Goal: Communication & Community: Answer question/provide support

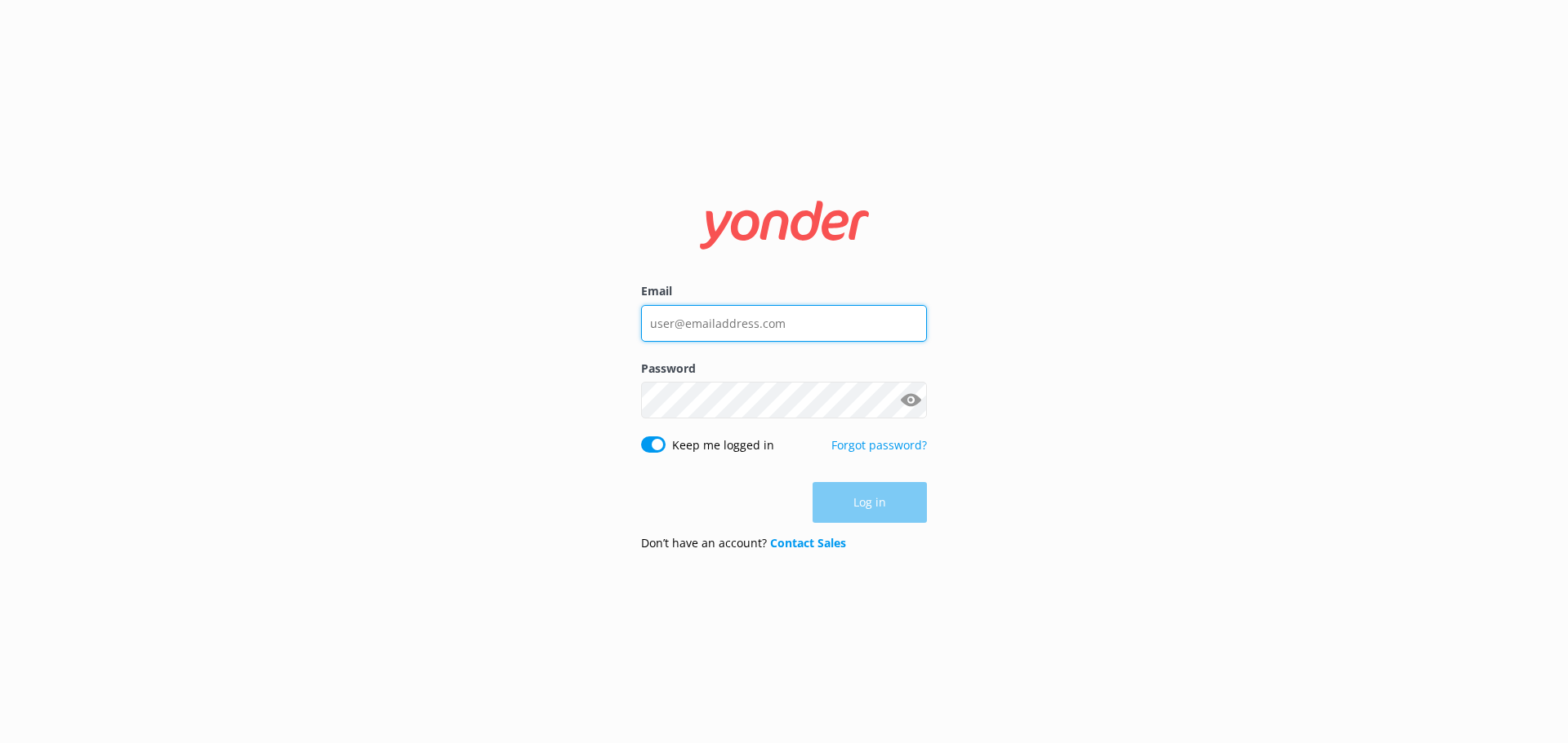
type input "contact@realnz.com"
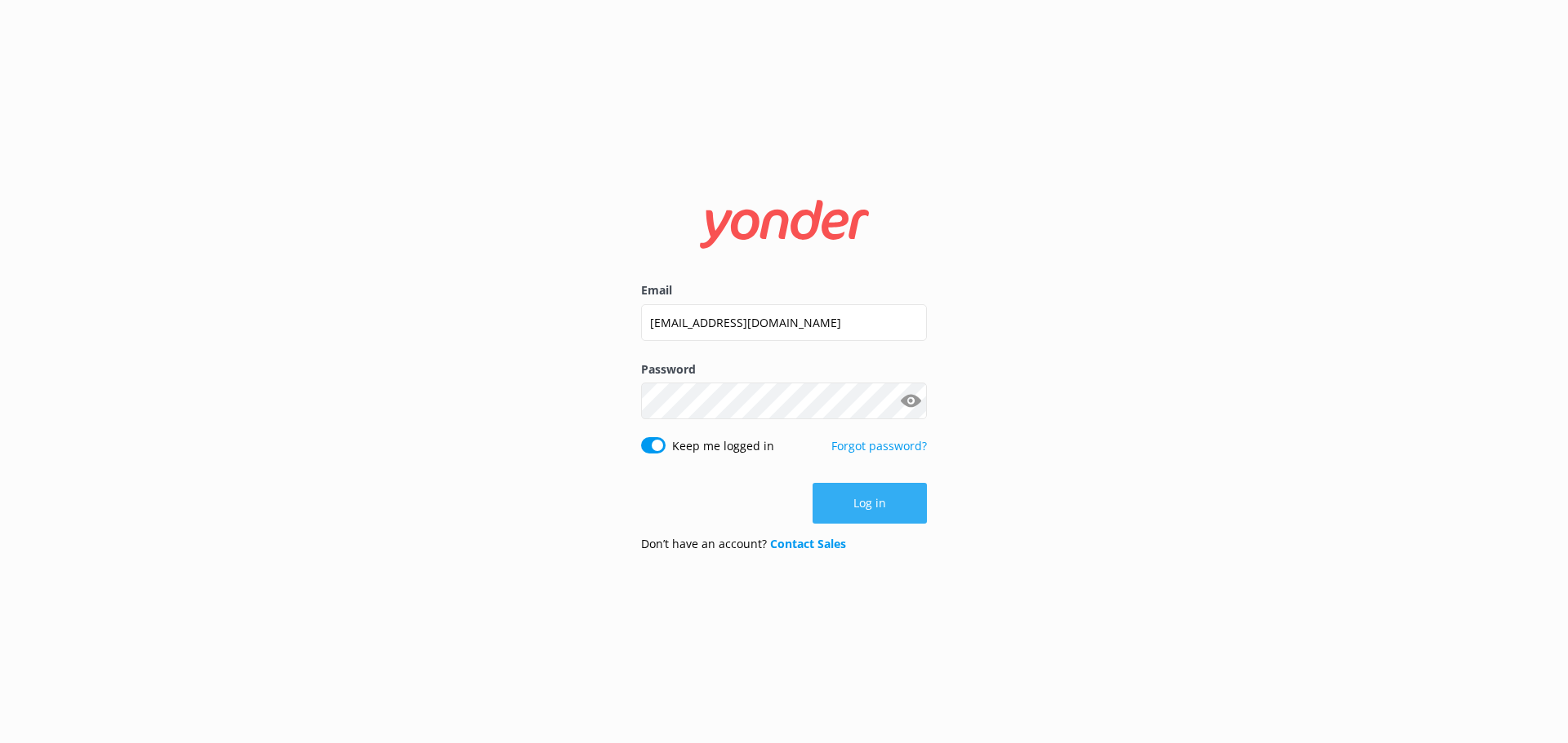
click at [843, 514] on div "Log in" at bounding box center [784, 503] width 286 height 41
click at [846, 510] on button "Log in" at bounding box center [869, 503] width 114 height 41
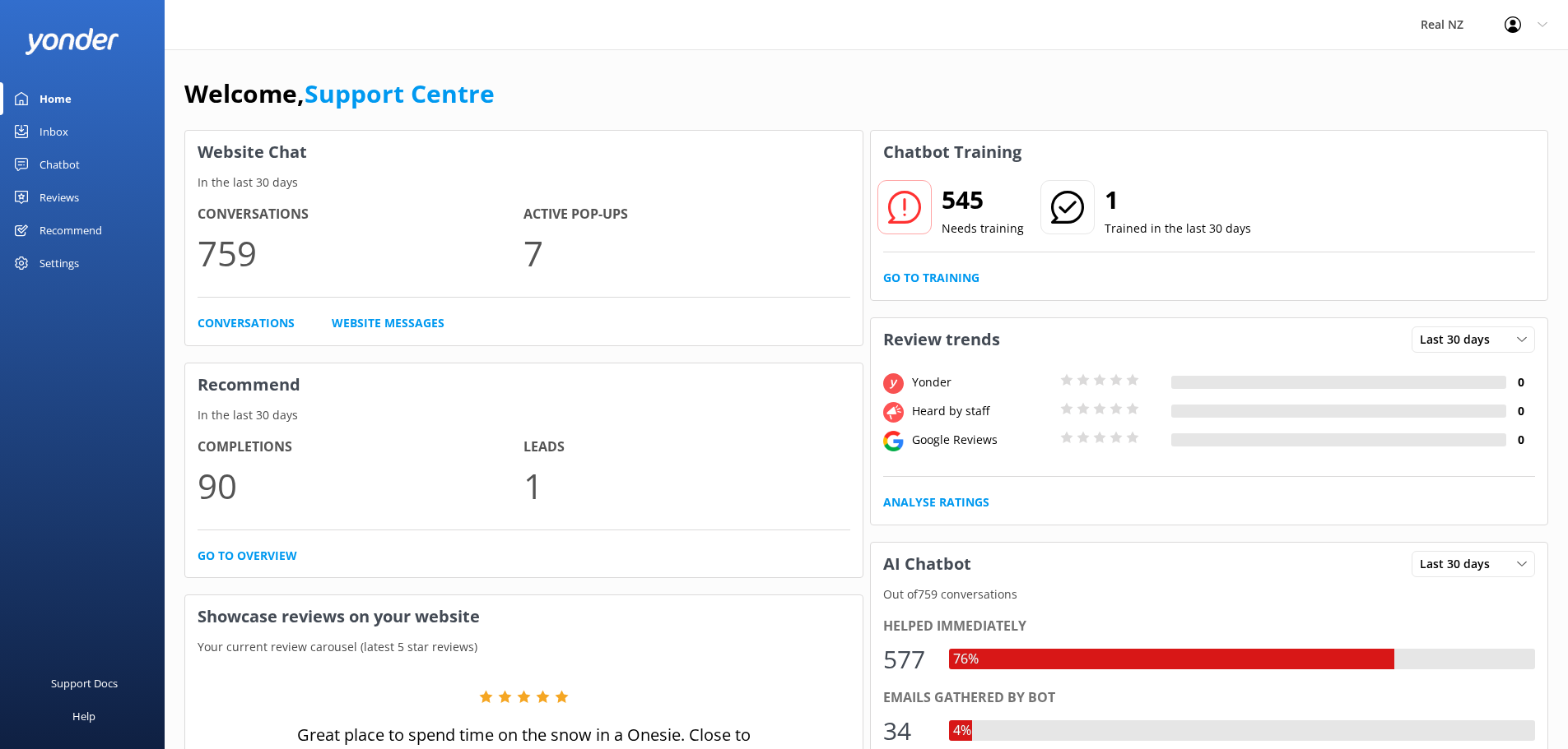
click at [49, 154] on div "Chatbot" at bounding box center [60, 165] width 41 height 33
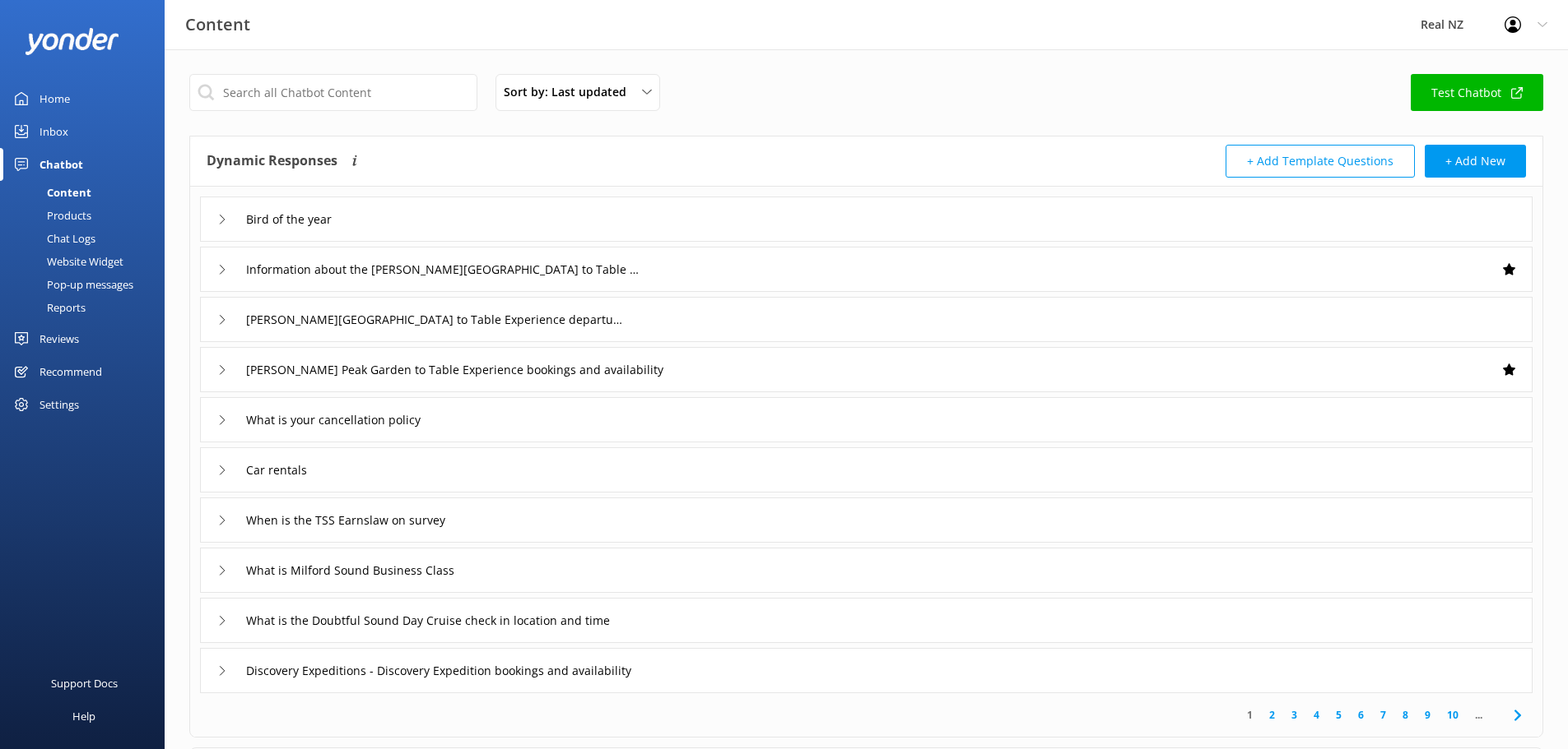
click at [53, 128] on div "Inbox" at bounding box center [54, 131] width 29 height 33
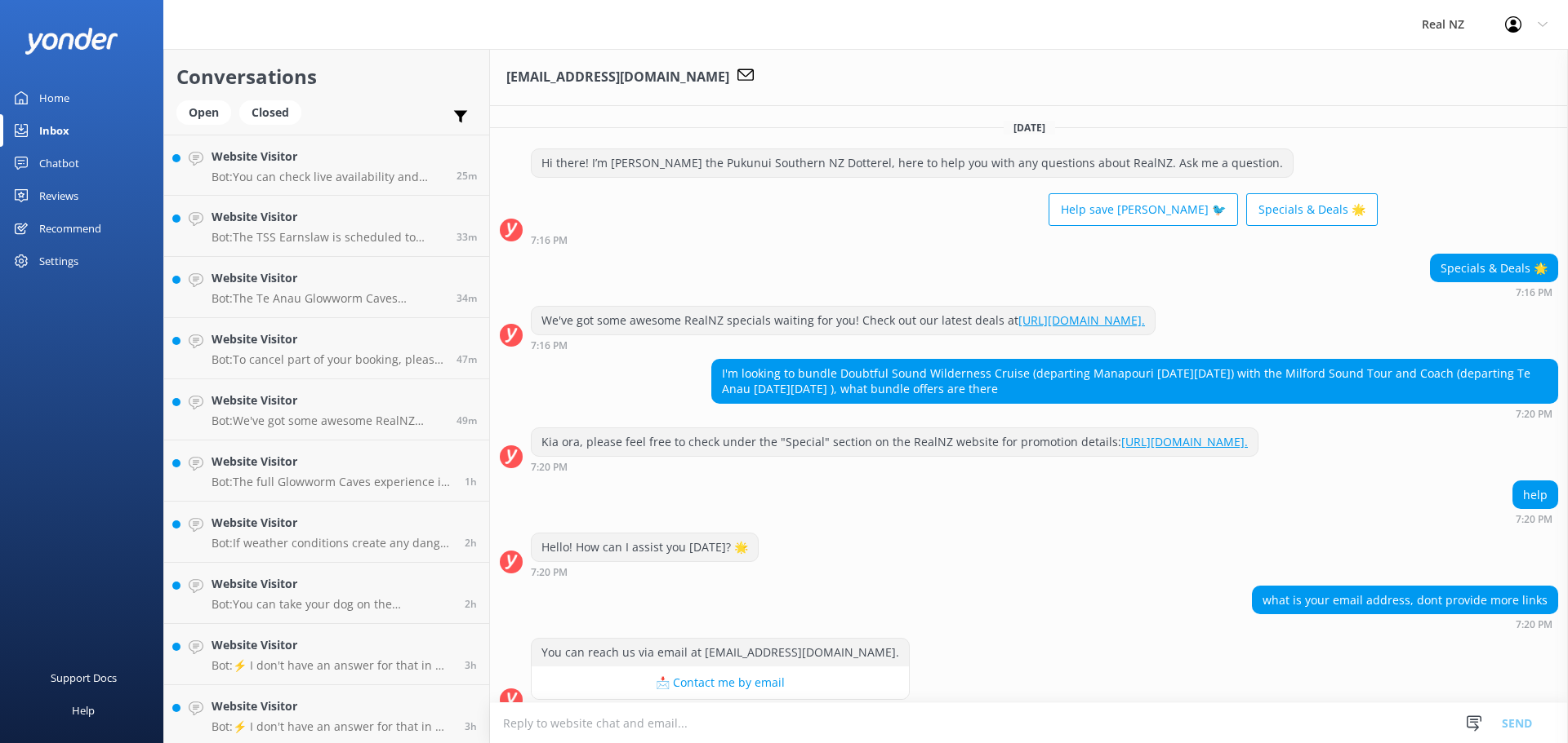
scroll to position [207, 0]
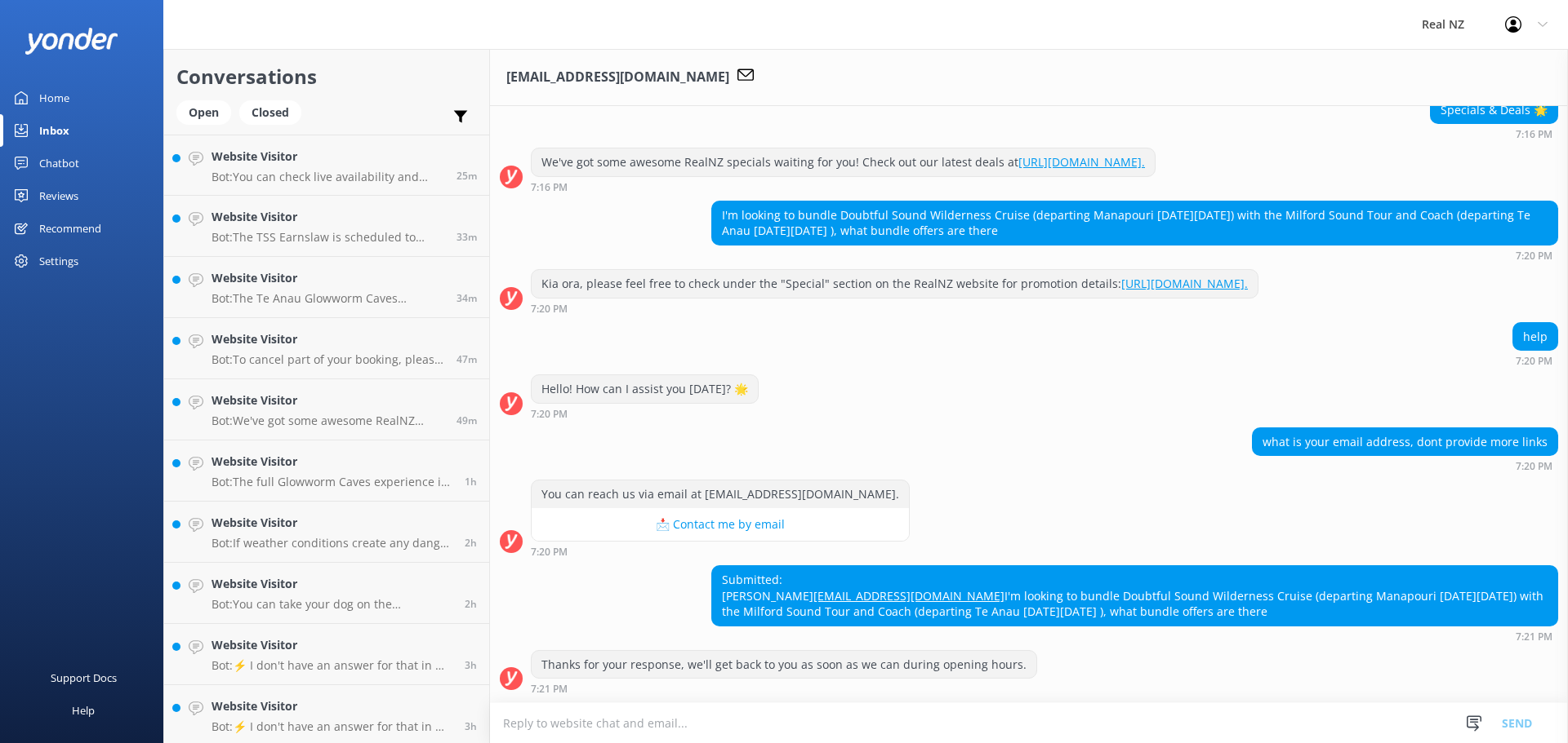
click at [676, 732] on textarea at bounding box center [1028, 724] width 1078 height 40
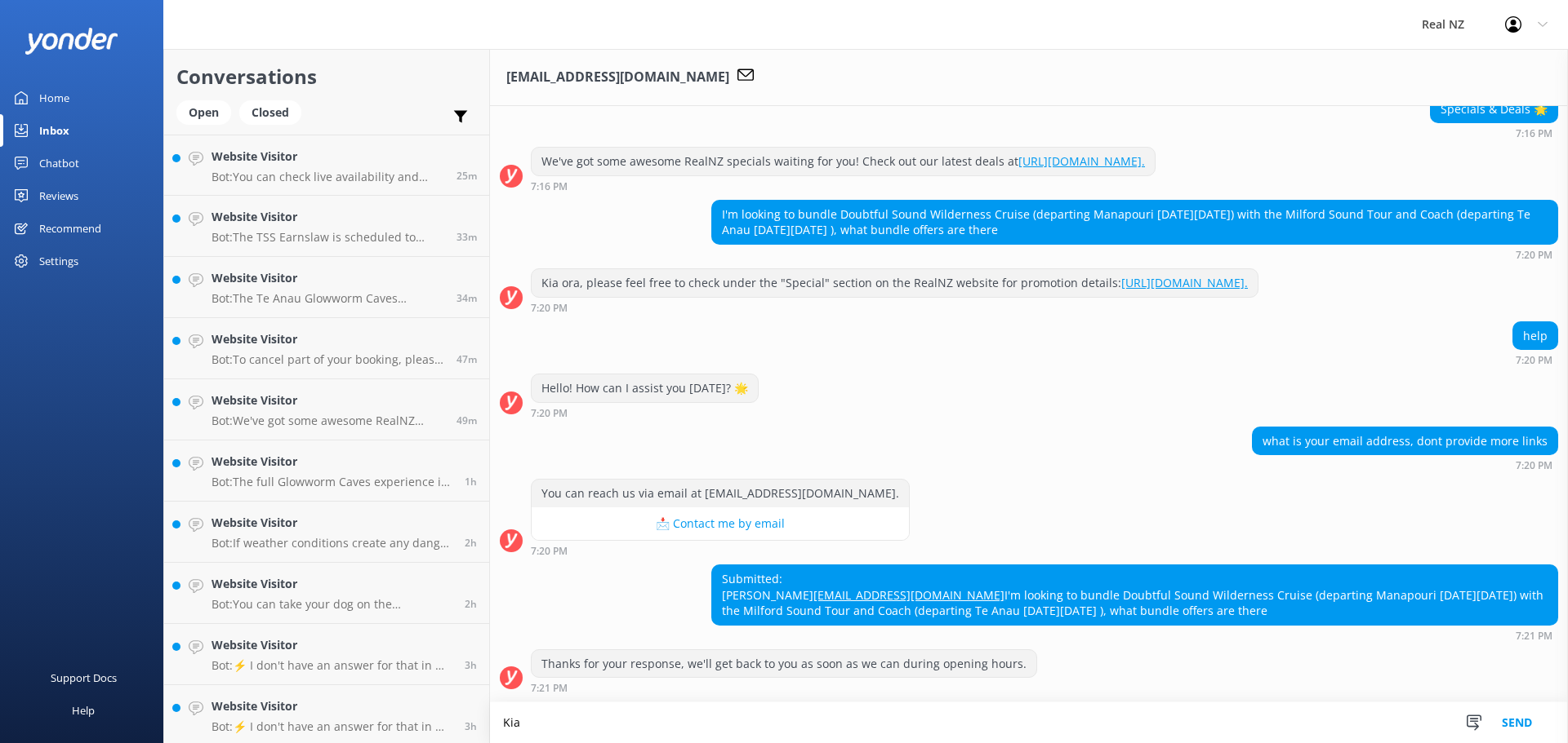
scroll to position [208, 0]
paste textarea "https://www.realnz.com/en/specials/combo-deals/"
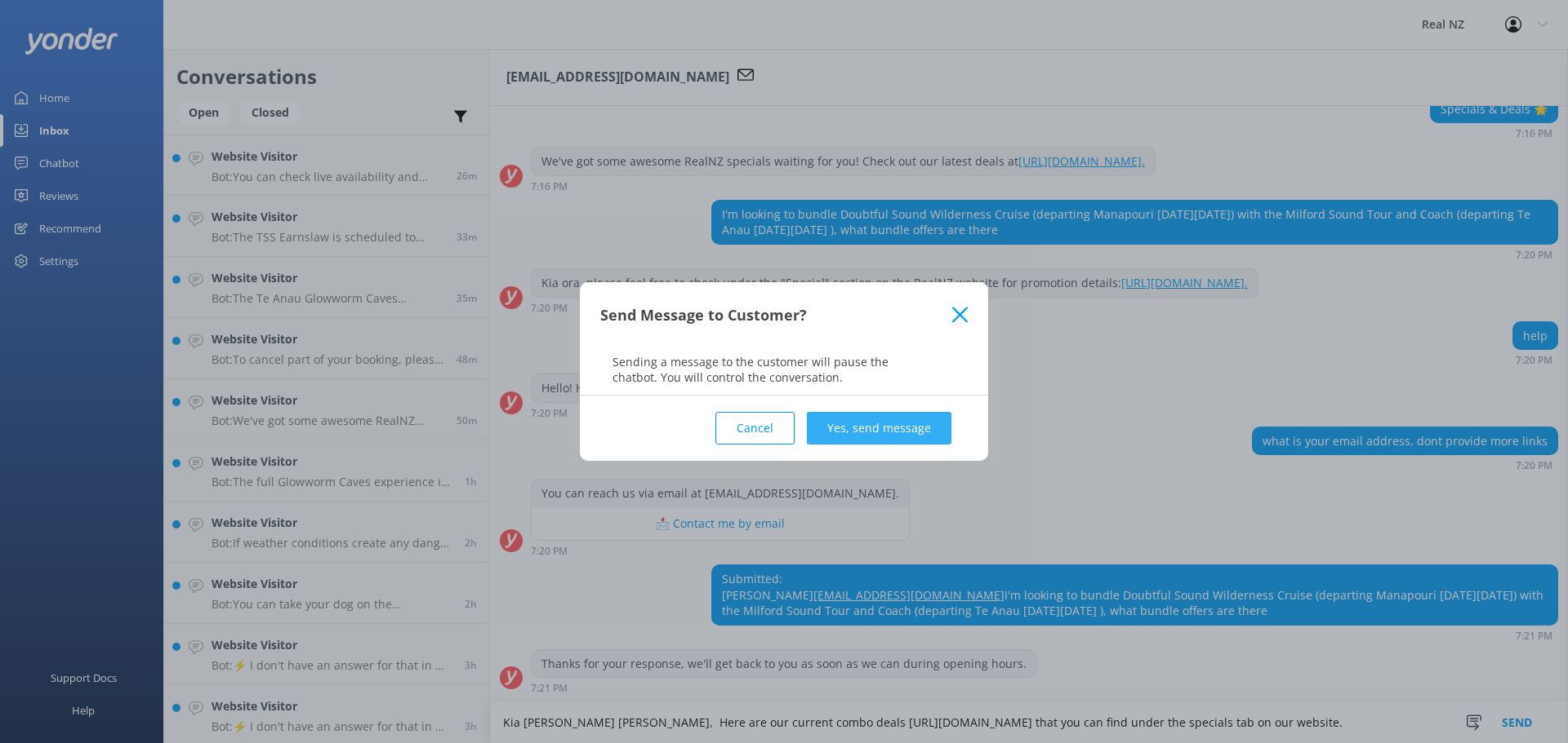
type textarea "Kia [PERSON_NAME] [PERSON_NAME], Here are our current combo deals [URL][DOMAIN_…"
click at [827, 437] on button "Yes, send message" at bounding box center [878, 428] width 144 height 33
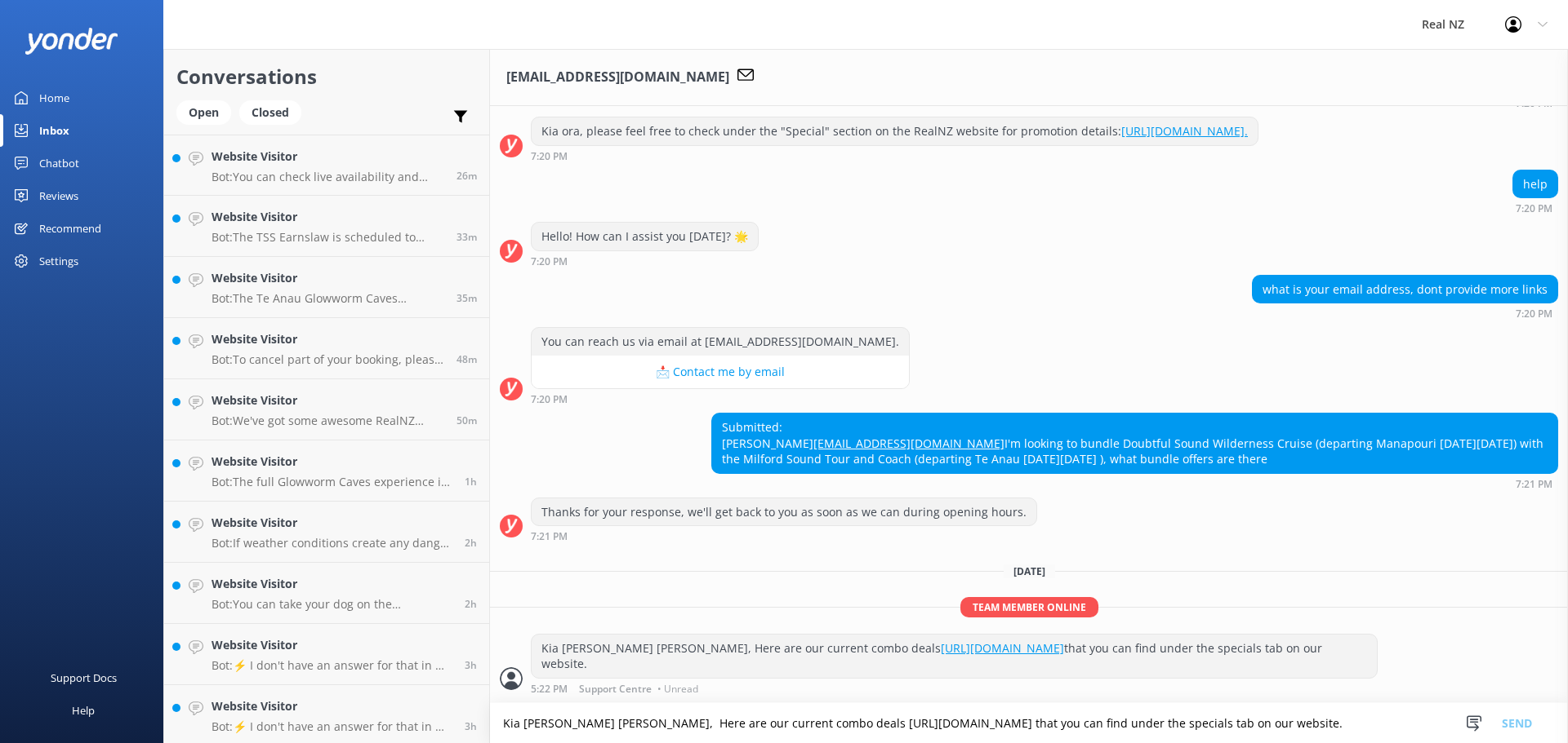
scroll to position [360, 0]
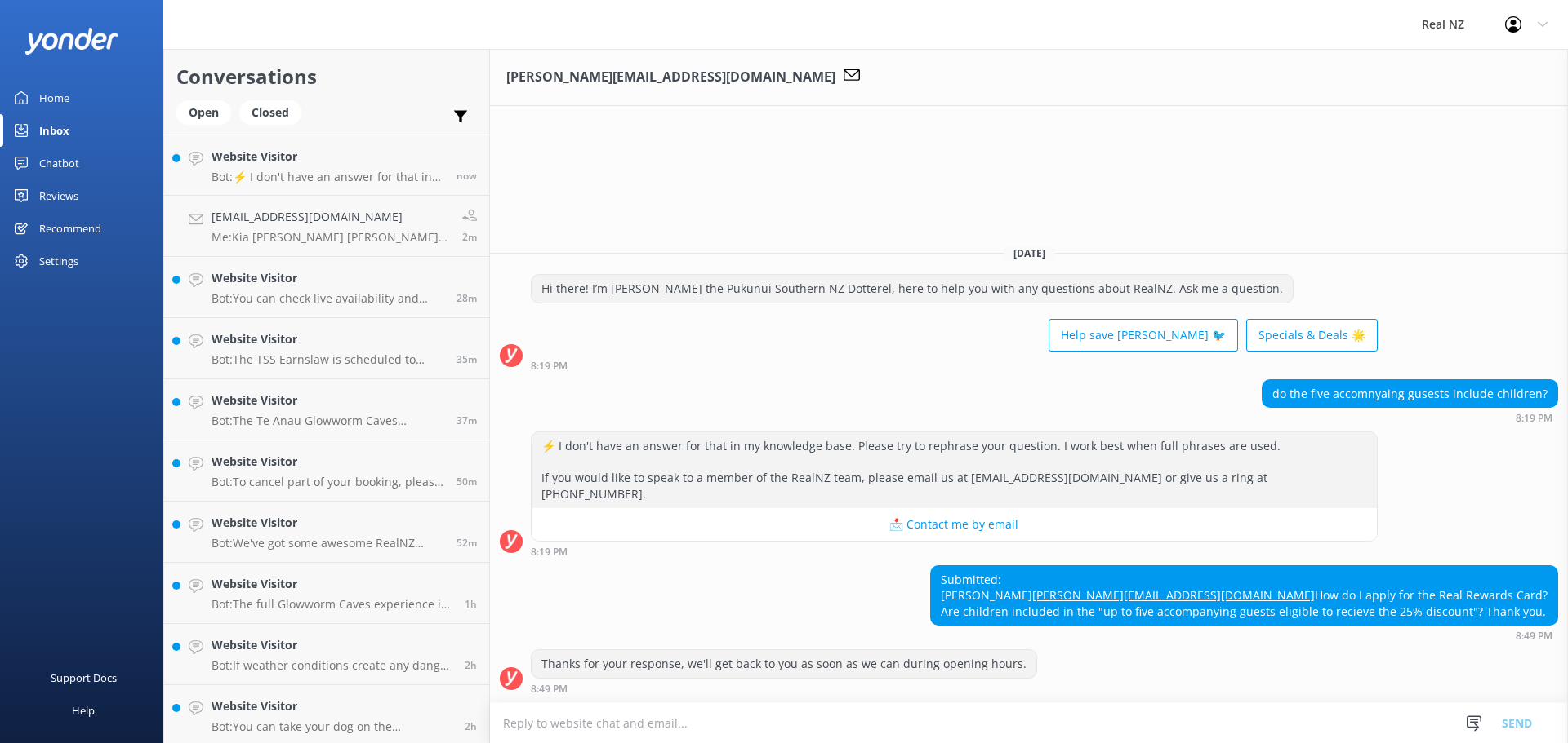
click at [683, 721] on textarea at bounding box center [1028, 724] width 1078 height 40
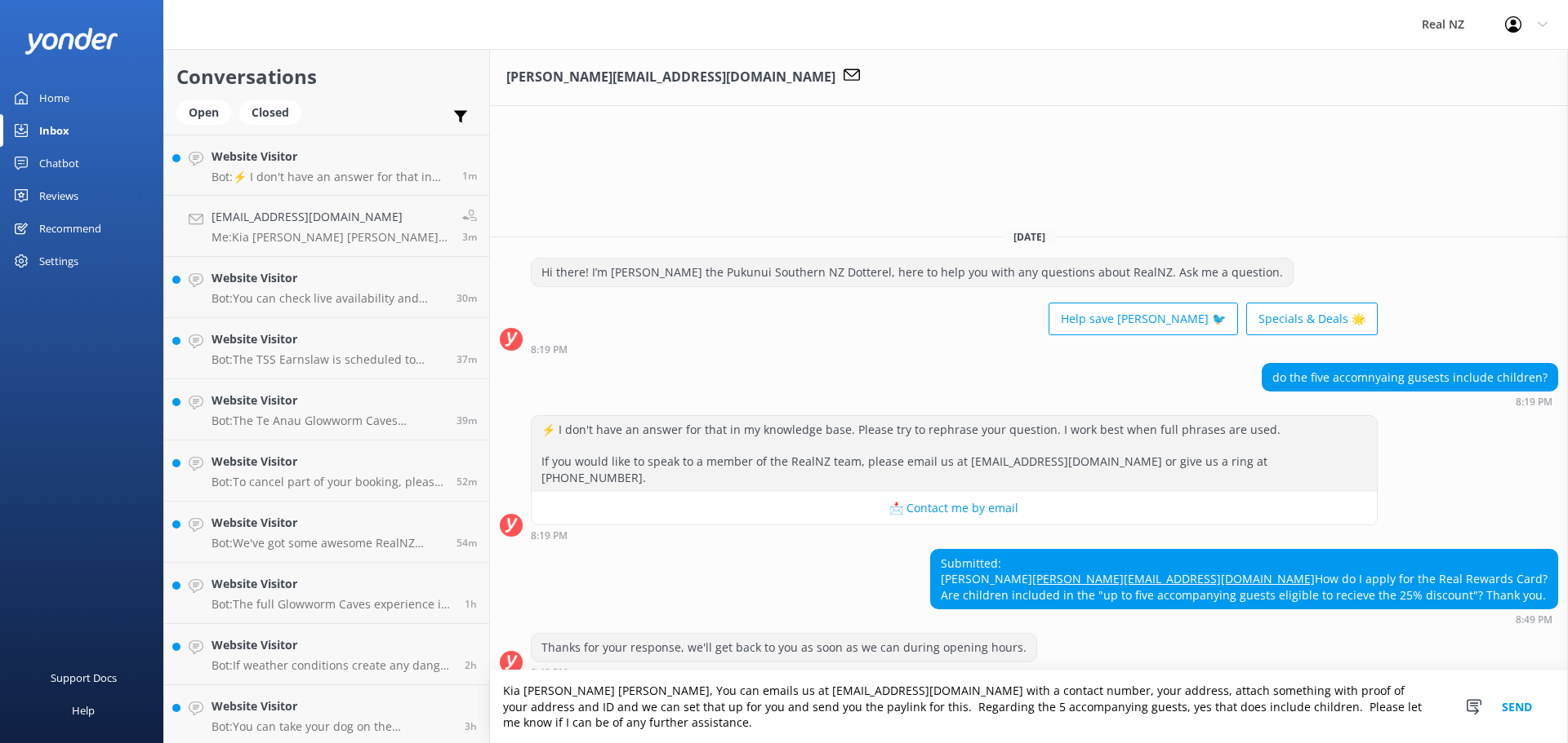
type textarea "Kia [PERSON_NAME] [PERSON_NAME], You can emails us at [EMAIL_ADDRESS][DOMAIN_NA…"
click at [1522, 715] on button "Send" at bounding box center [1516, 708] width 61 height 73
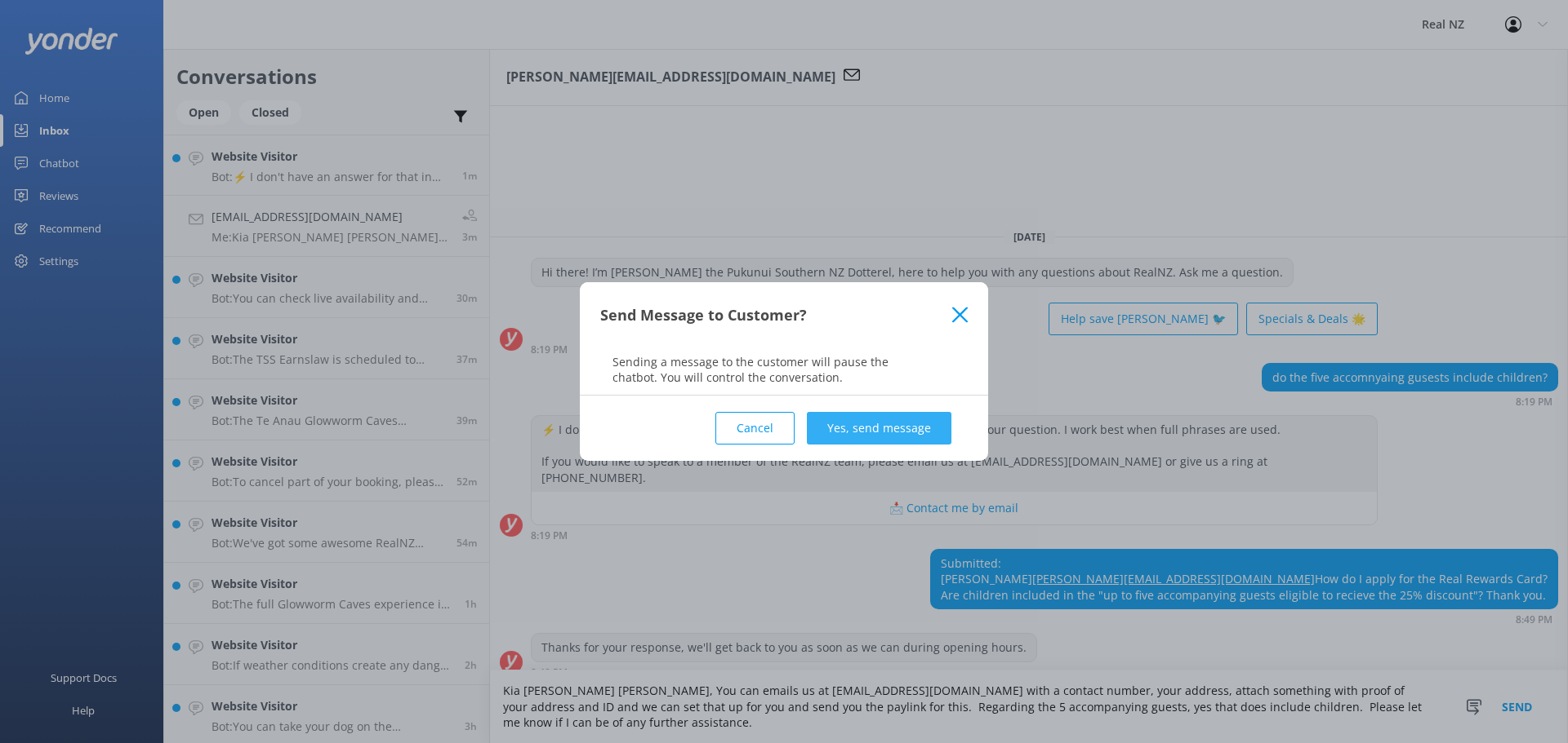
click at [894, 429] on button "Yes, send message" at bounding box center [878, 428] width 144 height 33
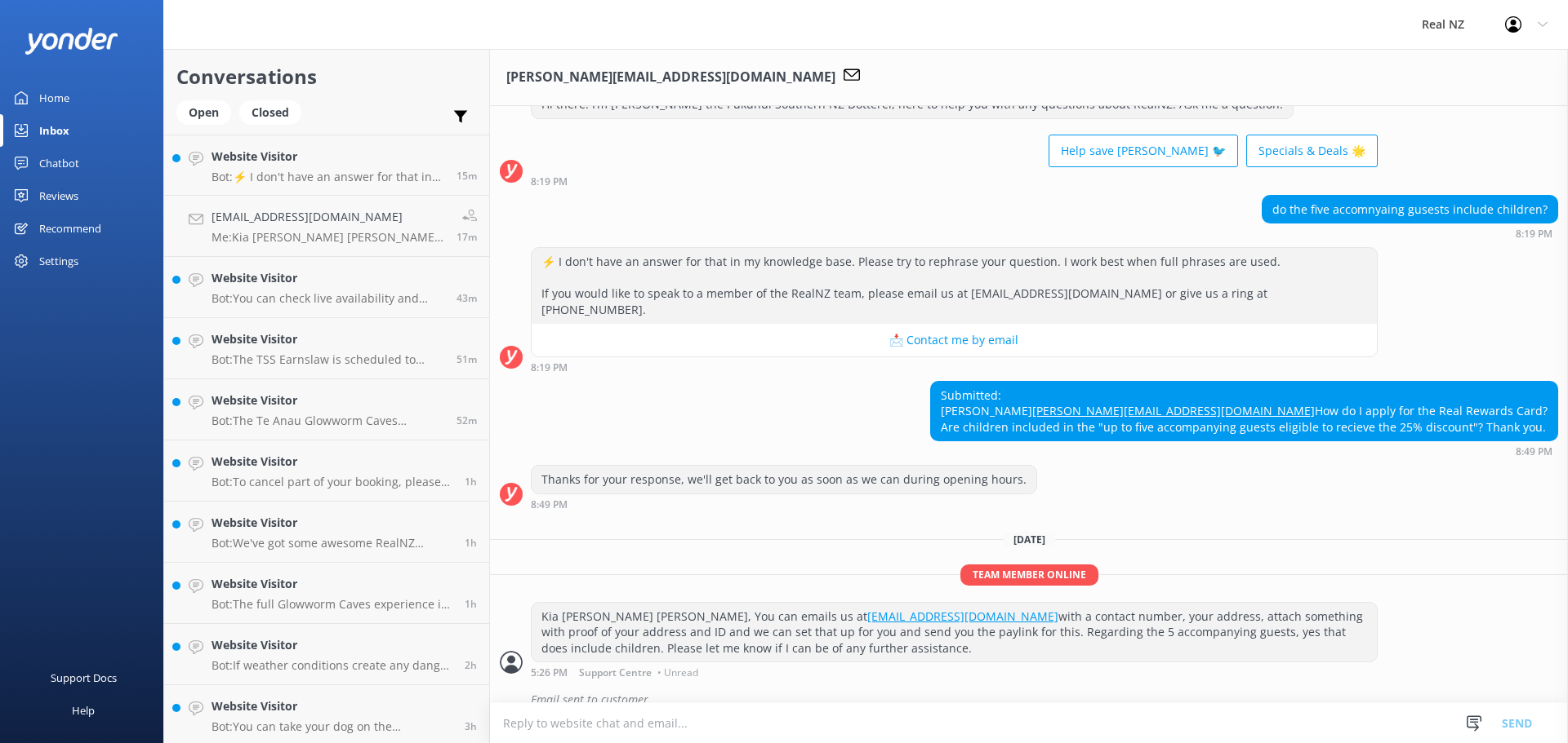
scroll to position [94, 0]
